Goal: Transaction & Acquisition: Purchase product/service

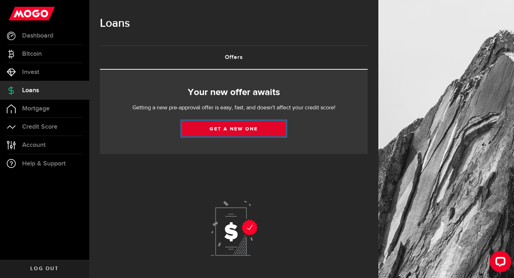
click at [202, 129] on link "Get a new one" at bounding box center [234, 128] width 104 height 15
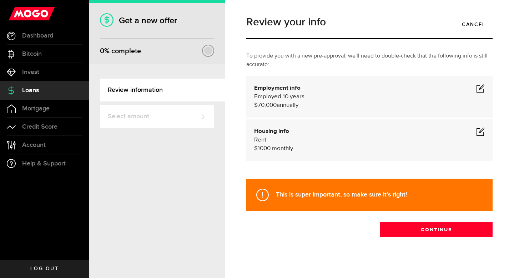
click at [481, 87] on span at bounding box center [480, 88] width 9 height 9
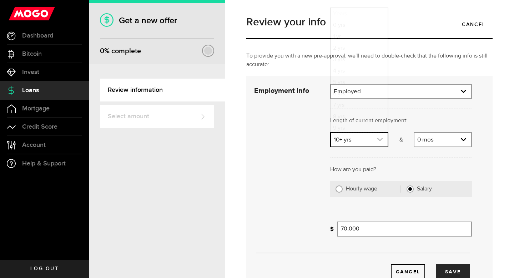
click at [379, 138] on icon "expand select" at bounding box center [380, 139] width 6 height 6
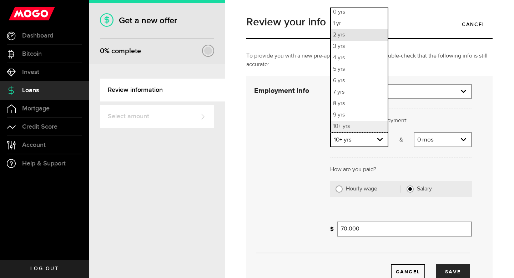
click at [347, 36] on li "2 yrs" at bounding box center [359, 34] width 57 height 11
select select "2"
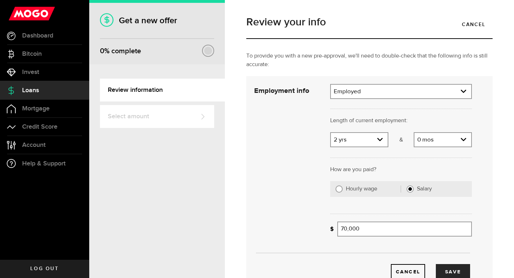
scroll to position [41, 0]
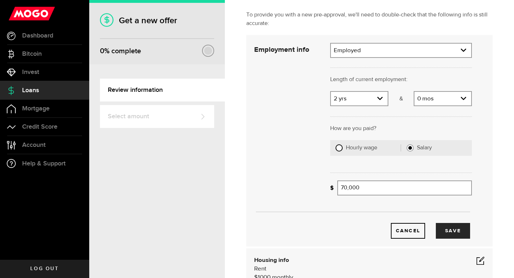
click at [339, 147] on input "Hourly wage" at bounding box center [339, 147] width 7 height 7
radio input "true"
click at [367, 189] on input "Average paycheque" at bounding box center [373, 187] width 71 height 15
type input "1,700"
click at [460, 188] on link "expand select" at bounding box center [445, 188] width 51 height 14
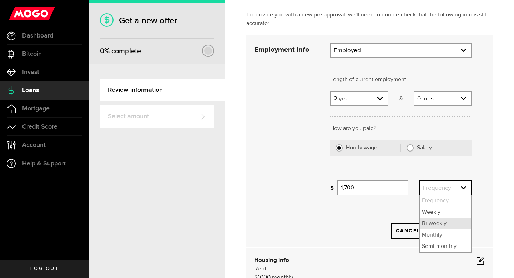
click at [435, 227] on li "Bi-weekly" at bounding box center [445, 223] width 51 height 11
select select "bi_weekly"
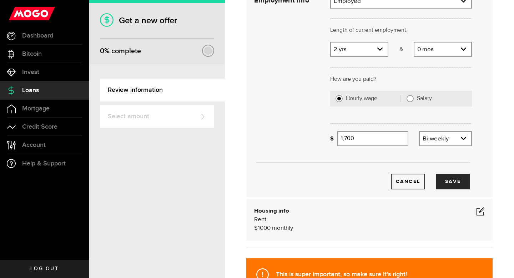
scroll to position [133, 0]
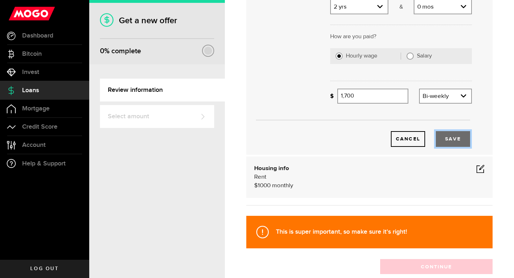
click at [449, 138] on button "Save" at bounding box center [453, 139] width 34 height 16
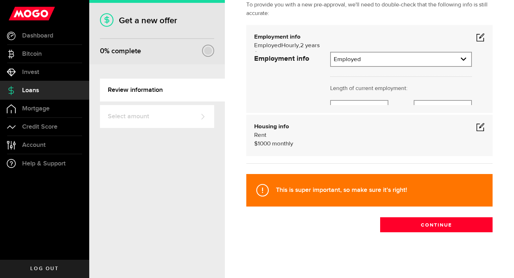
scroll to position [5, 0]
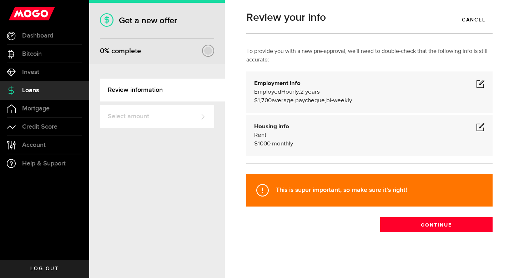
click at [480, 125] on span at bounding box center [480, 127] width 9 height 9
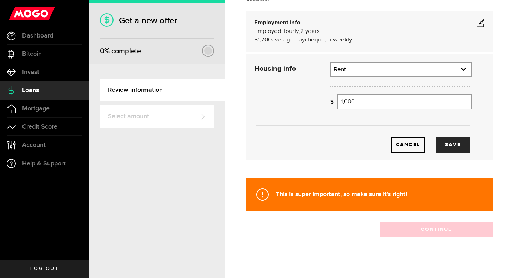
scroll to position [70, 0]
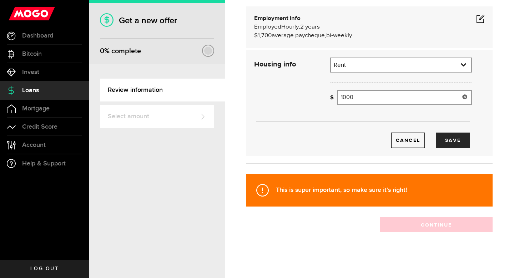
drag, startPoint x: 361, startPoint y: 97, endPoint x: 336, endPoint y: 97, distance: 25.7
click at [336, 97] on div "How much is your monthly payment? 1000 Monthly mortgage/rent" at bounding box center [401, 97] width 142 height 15
type input "500"
click at [452, 140] on button "Save" at bounding box center [453, 141] width 34 height 16
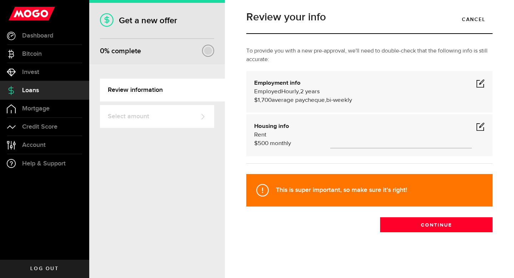
scroll to position [5, 0]
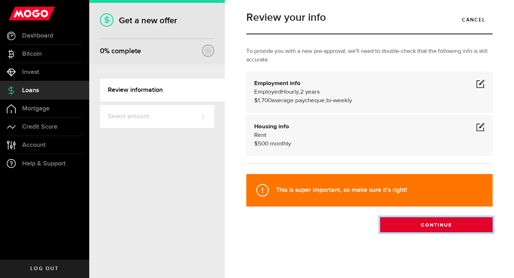
click at [409, 224] on button "Continue" at bounding box center [436, 224] width 113 height 15
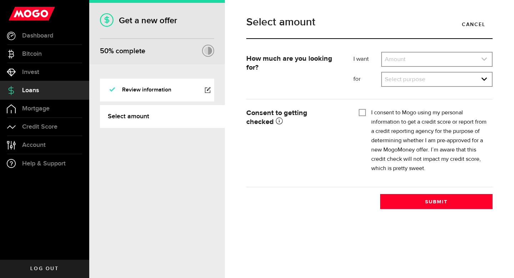
click at [406, 59] on link "expand select" at bounding box center [437, 60] width 110 height 14
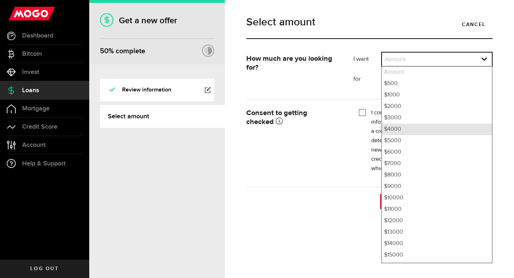
click at [398, 130] on li "$4000" at bounding box center [437, 129] width 110 height 11
select select "4000"
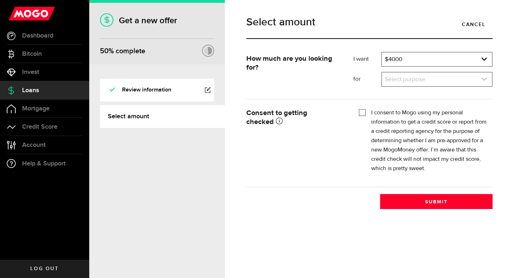
click at [405, 79] on link "expand select" at bounding box center [437, 80] width 110 height 14
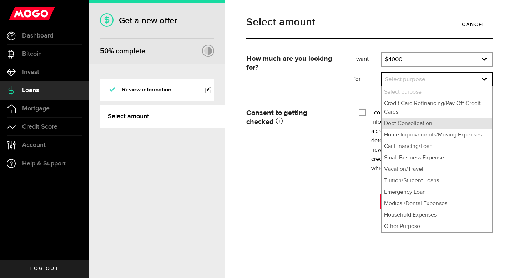
click at [397, 125] on li "Debt Consolidation" at bounding box center [437, 123] width 110 height 11
select select "Debt Consolidation"
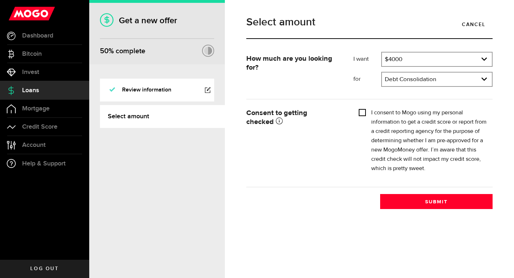
click at [364, 112] on input "I consent to Mogo using my personal information to get a credit score or report…" at bounding box center [362, 111] width 7 height 7
checkbox input "true"
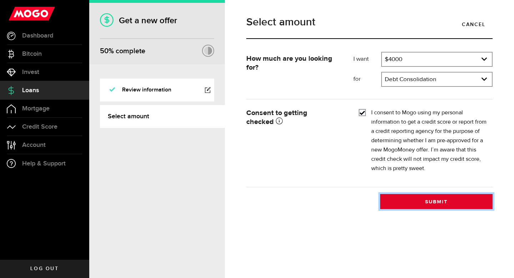
click at [401, 203] on button "Submit" at bounding box center [436, 201] width 113 height 15
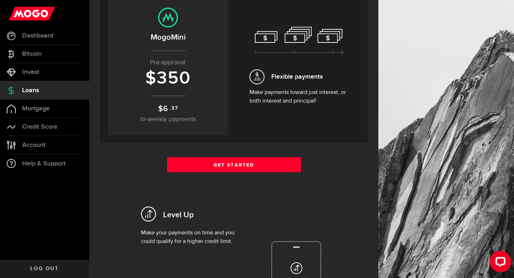
scroll to position [88, 0]
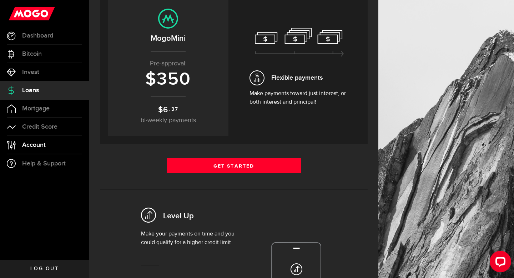
click at [39, 145] on span "Account" at bounding box center [34, 145] width 24 height 6
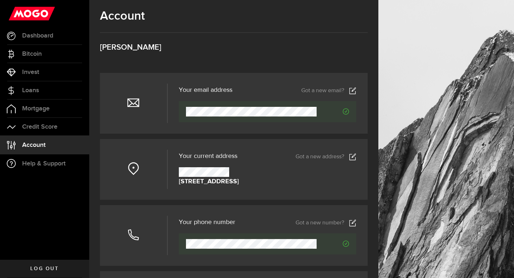
click at [353, 91] on icon at bounding box center [352, 90] width 7 height 7
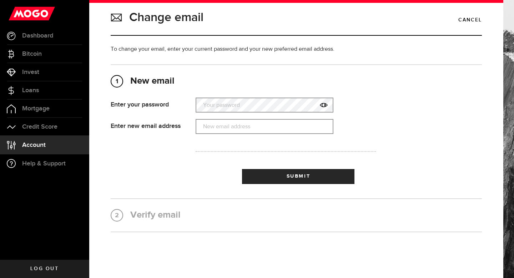
click at [219, 110] on label "Your password" at bounding box center [265, 105] width 138 height 15
click at [224, 131] on label "New email address" at bounding box center [265, 126] width 138 height 15
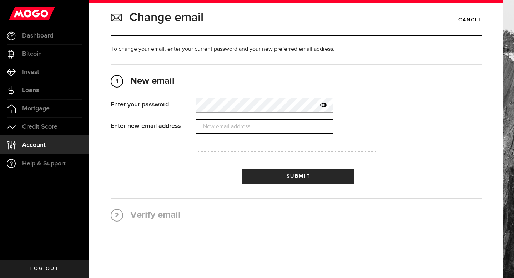
click at [224, 131] on input "New email address" at bounding box center [265, 126] width 138 height 15
type input "jennboreham29@outlook.com"
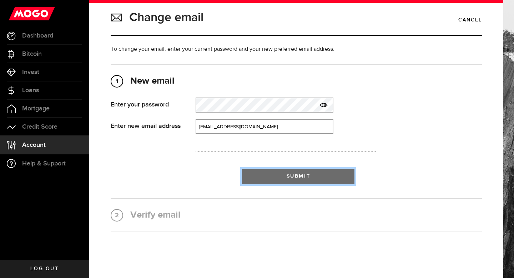
click at [295, 181] on span "submit" at bounding box center [298, 178] width 11 height 11
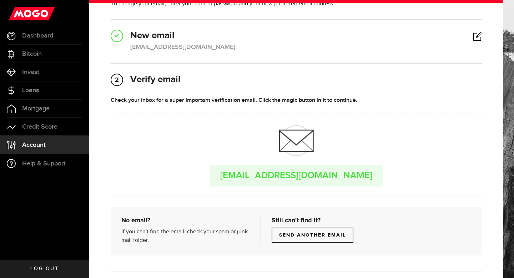
scroll to position [54, 0]
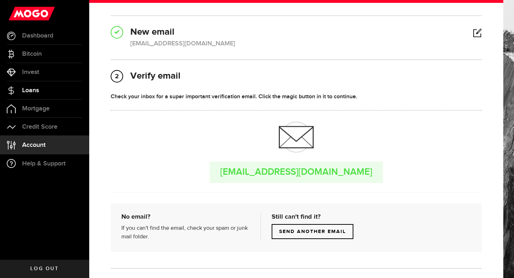
click at [30, 91] on span "Loans" at bounding box center [30, 90] width 17 height 6
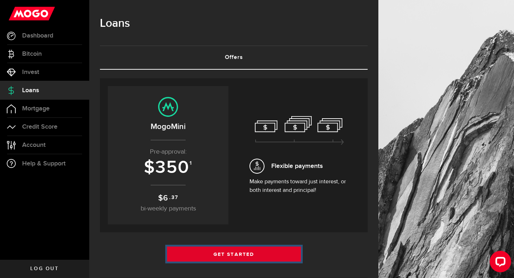
click at [240, 252] on link "Get Started" at bounding box center [234, 253] width 134 height 15
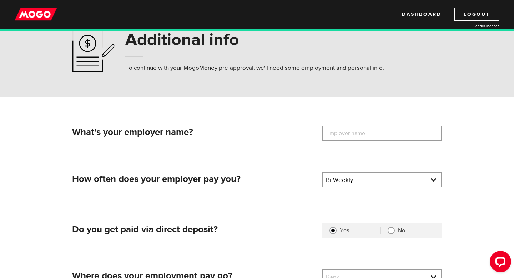
scroll to position [33, 0]
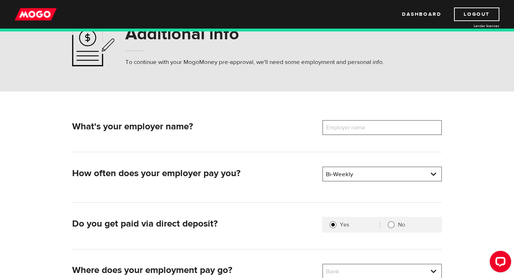
click at [342, 126] on label "Employer name" at bounding box center [352, 127] width 58 height 15
click at [342, 126] on input "Employer name" at bounding box center [383, 127] width 120 height 15
type input "School District 57"
click at [368, 175] on link at bounding box center [382, 174] width 118 height 14
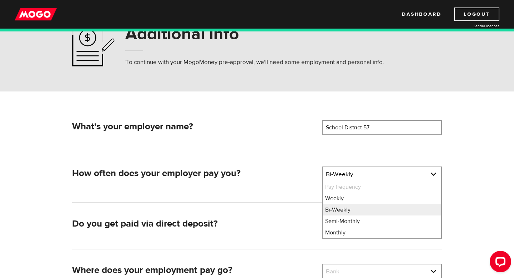
click at [292, 180] on div "How often does your employer pay you?" at bounding box center [194, 175] width 251 height 18
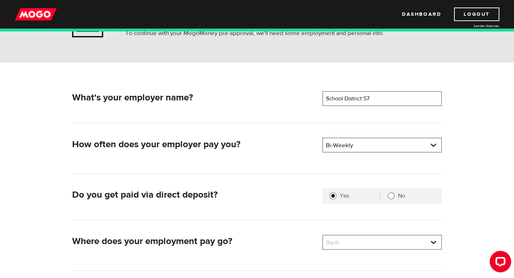
scroll to position [124, 0]
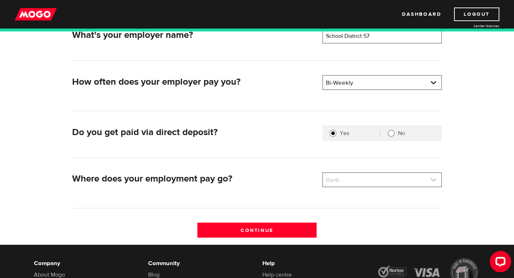
click at [335, 179] on link at bounding box center [382, 180] width 118 height 14
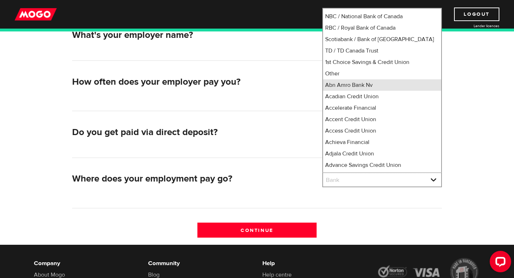
scroll to position [51, 0]
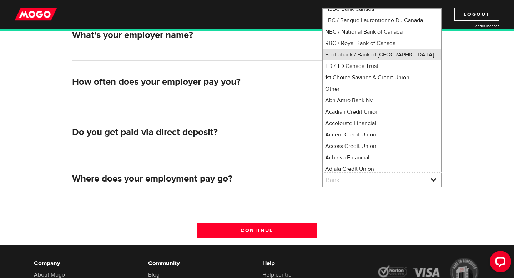
click at [345, 60] on li "Scotiabank / Bank of Nova Scotia" at bounding box center [382, 54] width 118 height 11
select select "2"
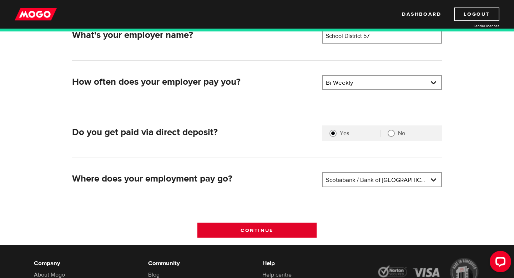
click at [268, 228] on input "Continue" at bounding box center [258, 230] width 120 height 15
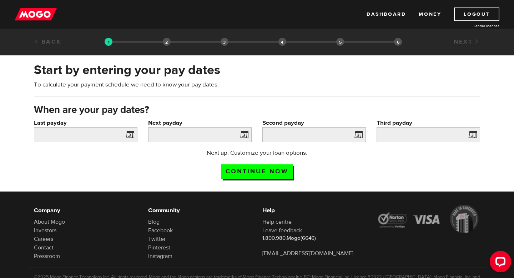
click at [129, 136] on span at bounding box center [128, 135] width 11 height 11
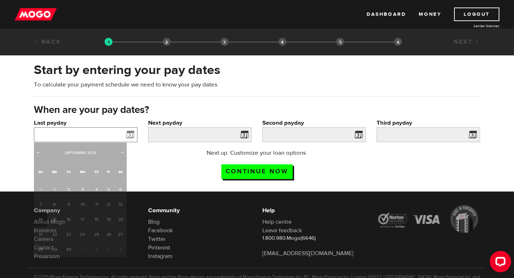
click at [104, 132] on input "Last payday" at bounding box center [86, 134] width 104 height 15
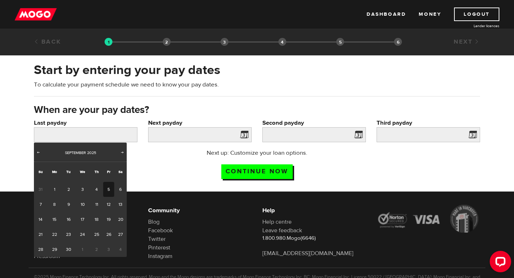
click at [110, 188] on link "5" at bounding box center [108, 189] width 11 height 15
type input "2025/09/05"
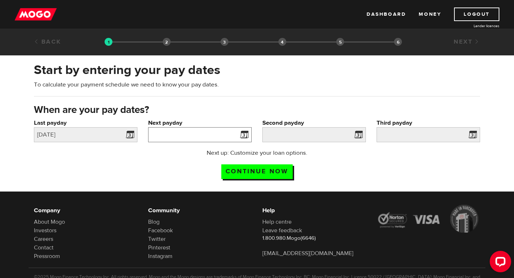
click at [209, 138] on input "Next payday" at bounding box center [200, 134] width 104 height 15
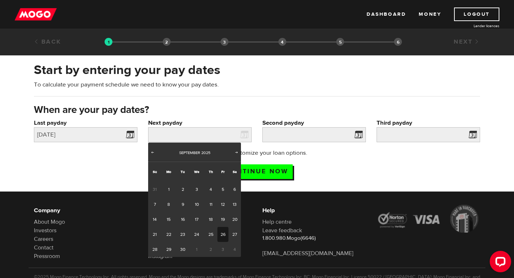
click at [224, 235] on link "26" at bounding box center [223, 234] width 11 height 15
type input "2025/09/26"
type input "2025/10/10"
type input "2025/10/24"
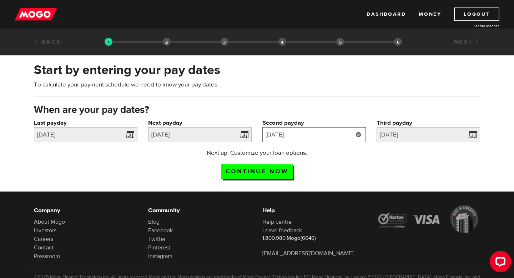
click at [343, 136] on input "2025/10/10" at bounding box center [315, 134] width 104 height 15
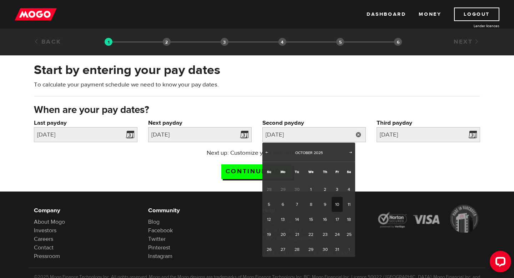
click at [345, 108] on h3 "When are your pay dates?" at bounding box center [257, 109] width 446 height 11
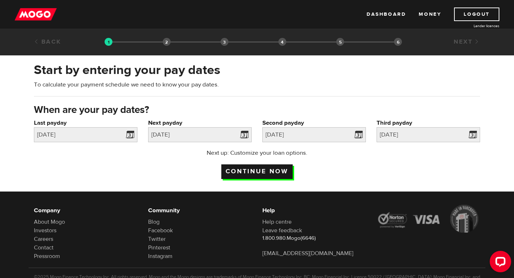
click at [269, 171] on input "Continue now" at bounding box center [256, 171] width 71 height 15
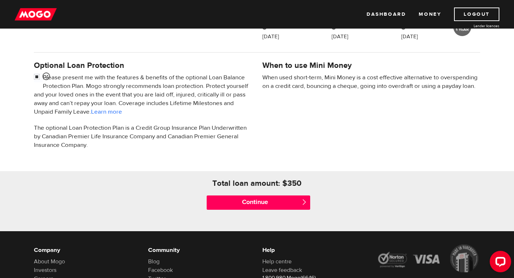
scroll to position [208, 0]
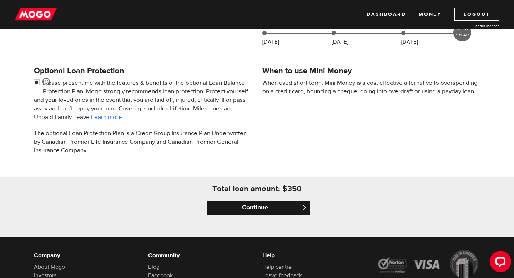
click at [255, 208] on input "Continue" at bounding box center [259, 208] width 104 height 14
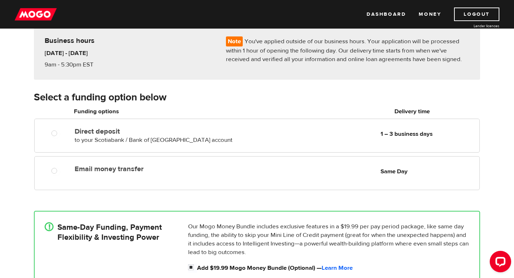
scroll to position [80, 0]
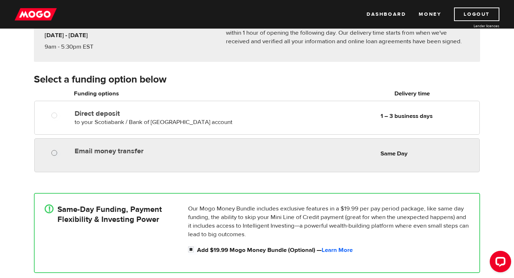
radio input "true"
click at [55, 152] on input "Email money transfer" at bounding box center [55, 153] width 9 height 9
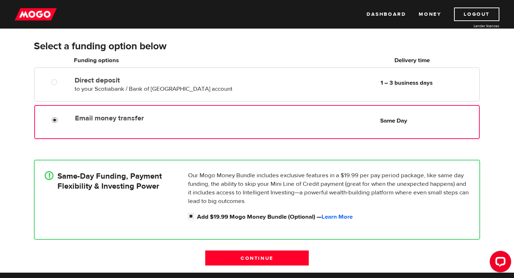
scroll to position [108, 0]
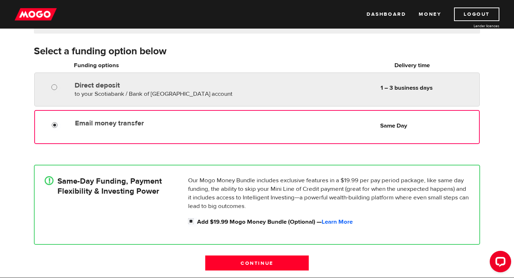
radio input "true"
click at [55, 88] on input "Direct deposit" at bounding box center [55, 88] width 9 height 9
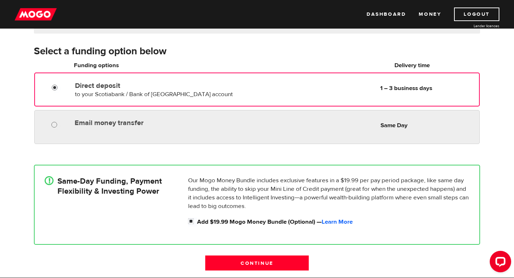
radio input "true"
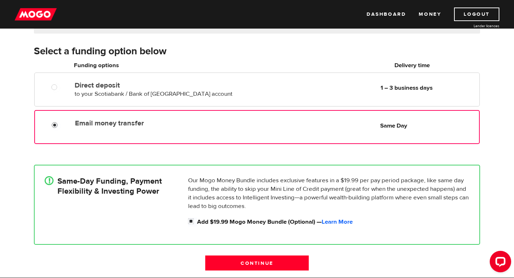
click at [55, 124] on input "Email money transfer" at bounding box center [56, 125] width 9 height 9
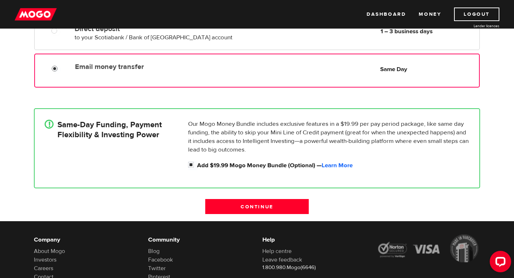
scroll to position [189, 0]
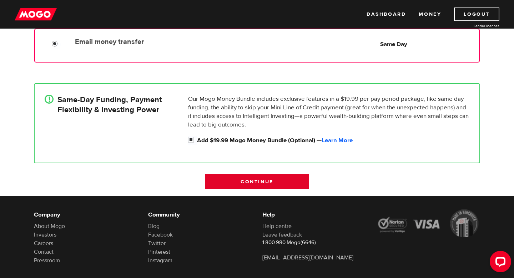
click at [219, 179] on input "Continue" at bounding box center [257, 181] width 104 height 15
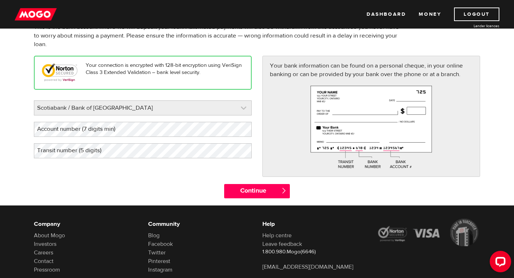
scroll to position [64, 0]
